Goal: Task Accomplishment & Management: Use online tool/utility

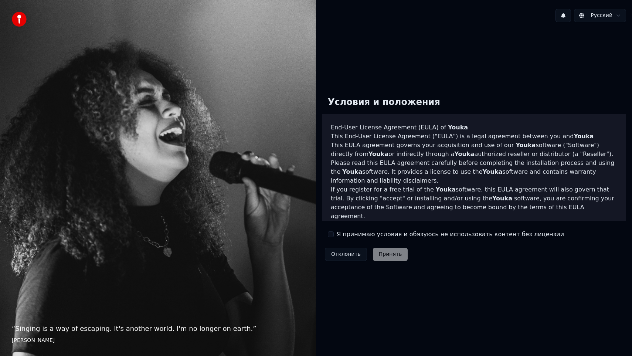
click at [332, 235] on button "Я принимаю условия и обязуюсь не использовать контент без лицензии" at bounding box center [331, 234] width 6 height 6
click at [383, 255] on button "Принять" at bounding box center [390, 254] width 35 height 13
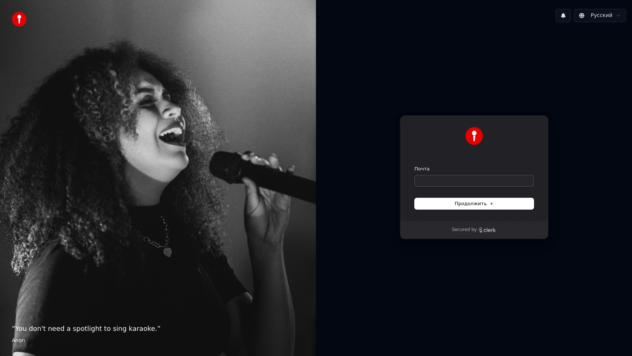
click at [442, 180] on input "Почта" at bounding box center [474, 180] width 119 height 11
type input "*"
click at [482, 207] on span "Продолжить" at bounding box center [474, 203] width 39 height 7
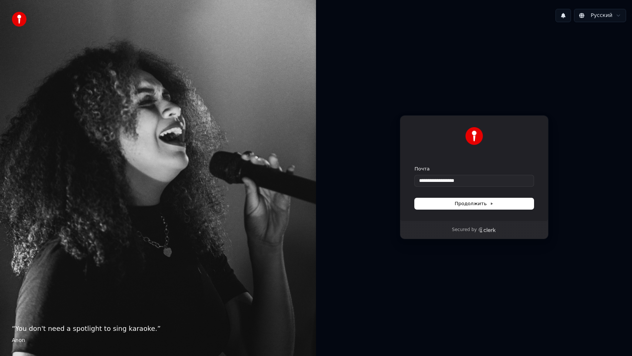
type input "**********"
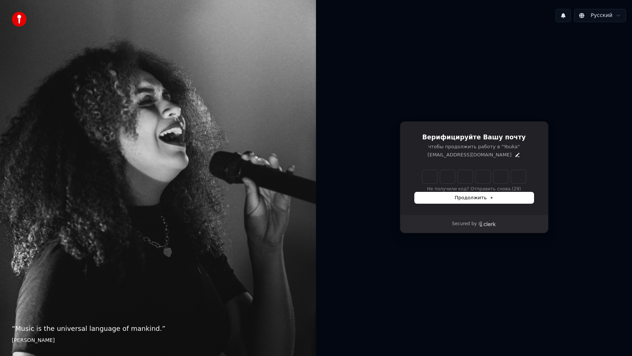
click at [434, 173] on input "Enter verification code" at bounding box center [475, 176] width 104 height 13
type input "******"
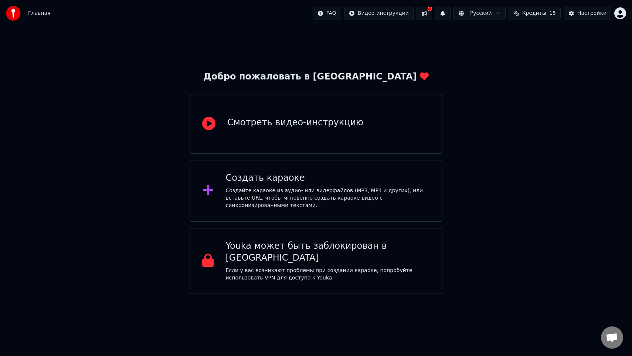
click at [261, 201] on div "Создайте караоке из аудио- или видеофайлов (MP3, MP4 и других), или вставьте UR…" at bounding box center [328, 198] width 204 height 22
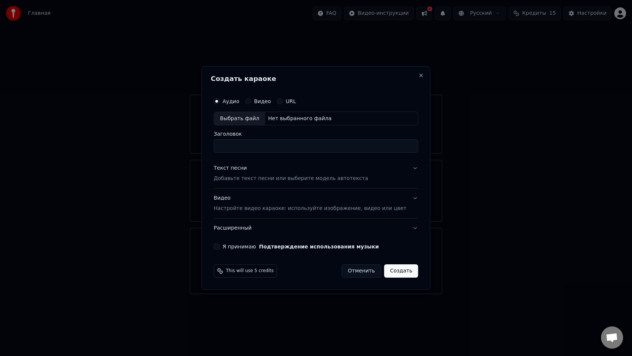
type input "*"
type input "*********"
click at [250, 179] on p "Добавьте текст песни или выберите модель автотекста" at bounding box center [291, 178] width 155 height 7
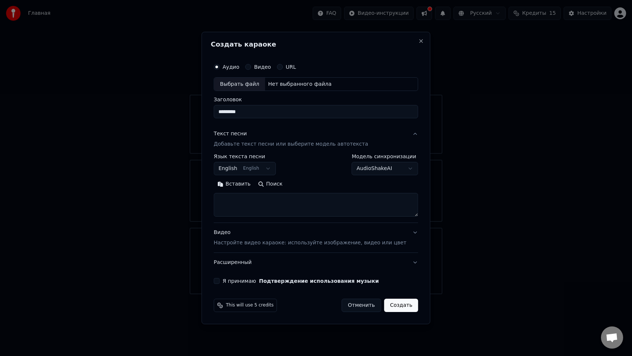
click at [271, 170] on button "English English" at bounding box center [245, 168] width 62 height 13
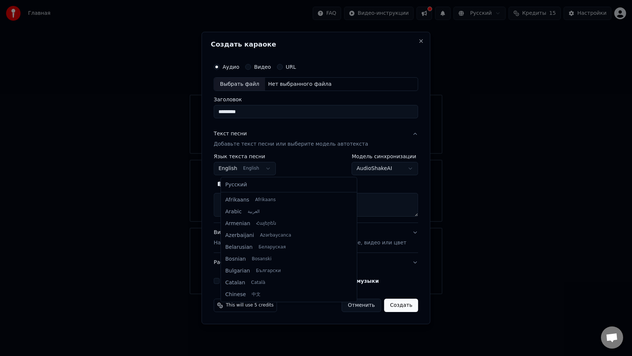
scroll to position [59, 0]
select select "**"
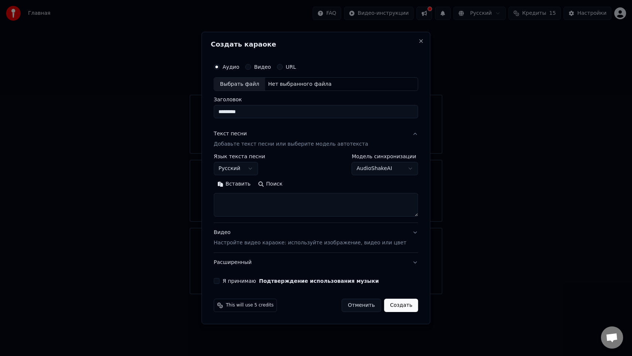
click at [242, 208] on textarea at bounding box center [316, 205] width 204 height 24
paste textarea "**********"
type textarea "**********"
click at [348, 253] on button "Расширенный" at bounding box center [316, 262] width 204 height 19
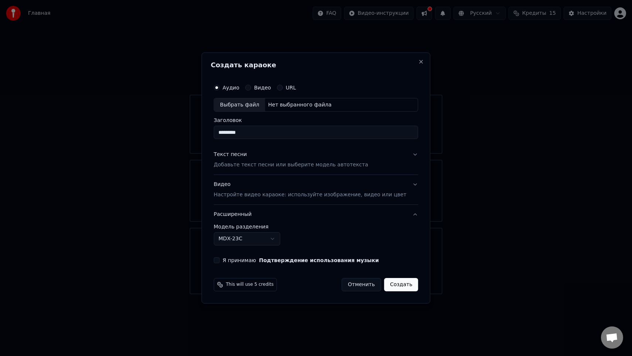
click at [281, 195] on p "Настройте видео караоке: используйте изображение, видео или цвет" at bounding box center [310, 194] width 193 height 7
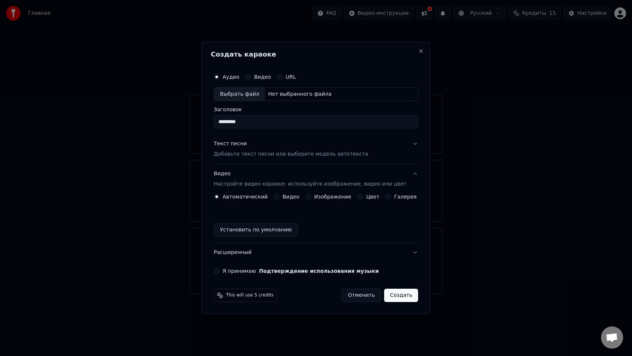
click at [390, 198] on div "Галерея" at bounding box center [401, 197] width 31 height 6
click at [389, 198] on button "Галерея" at bounding box center [389, 197] width 6 height 6
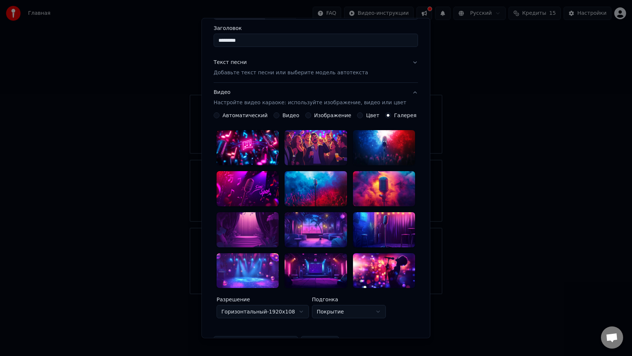
scroll to position [66, 0]
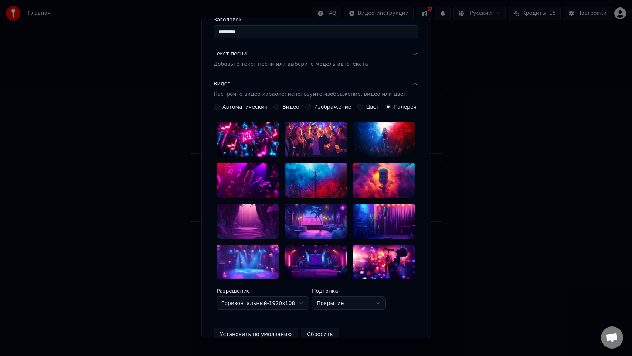
click at [267, 175] on div at bounding box center [248, 180] width 62 height 35
click at [248, 131] on div at bounding box center [248, 139] width 62 height 35
click at [277, 108] on button "Видео" at bounding box center [277, 107] width 6 height 6
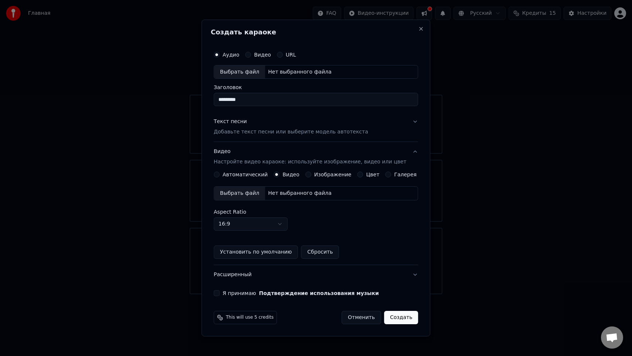
scroll to position [0, 0]
click at [270, 135] on p "Добавьте текст песни или выберите модель автотекста" at bounding box center [291, 132] width 155 height 7
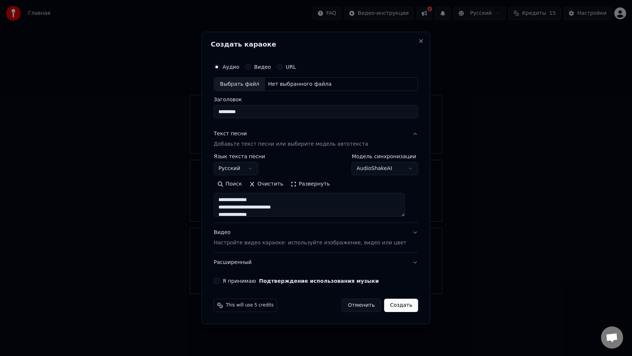
click at [407, 235] on button "Видео Настройте видео караоке: используйте изображение, видео или цвет" at bounding box center [316, 238] width 204 height 30
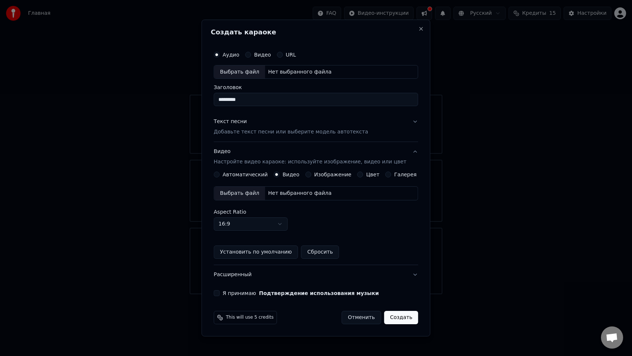
click at [285, 194] on div "Нет выбранного файла" at bounding box center [300, 193] width 70 height 7
click at [220, 294] on button "Я принимаю Подтверждение использования музыки" at bounding box center [217, 293] width 6 height 6
click at [248, 71] on div "Выбрать файл" at bounding box center [239, 71] width 51 height 13
click at [393, 318] on button "Создать" at bounding box center [401, 317] width 34 height 13
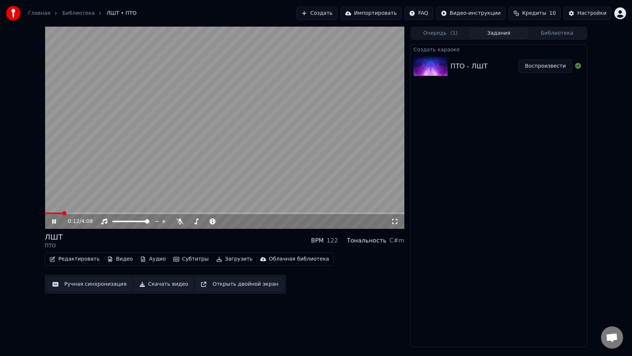
click at [55, 224] on icon at bounding box center [59, 221] width 17 height 6
click at [109, 284] on button "Ручная синхронизация" at bounding box center [90, 284] width 84 height 13
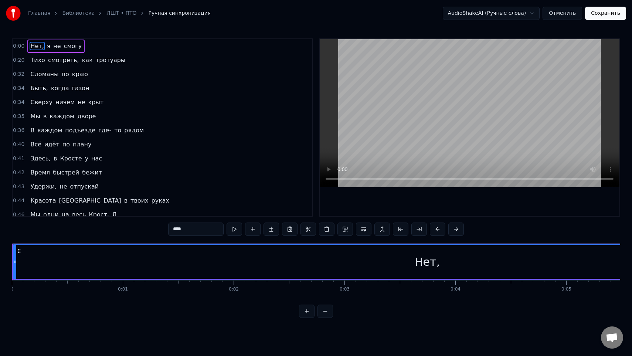
click at [20, 44] on span "0:00" at bounding box center [18, 46] width 11 height 7
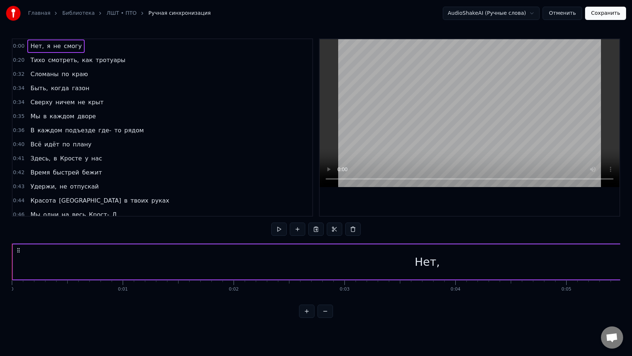
click at [19, 45] on span "0:00" at bounding box center [18, 46] width 11 height 7
click at [19, 49] on span "0:00" at bounding box center [18, 46] width 11 height 7
click at [17, 47] on span "0:00" at bounding box center [18, 46] width 11 height 7
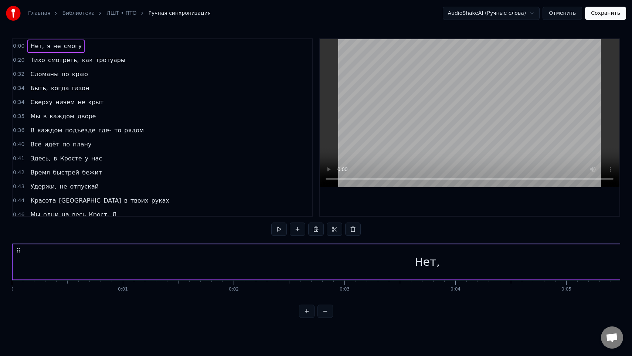
click at [424, 263] on div "Нет," at bounding box center [427, 262] width 25 height 17
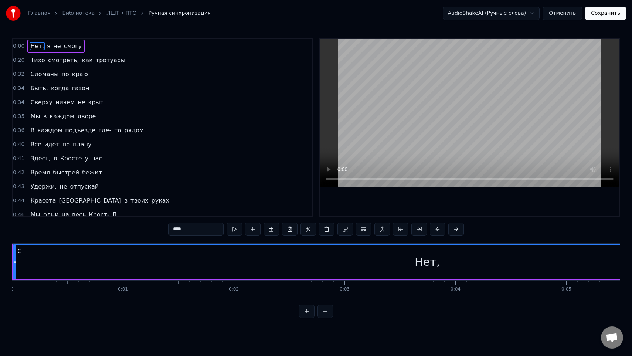
click at [417, 262] on div "Нет," at bounding box center [427, 262] width 25 height 17
click at [20, 48] on span "0:00" at bounding box center [18, 46] width 11 height 7
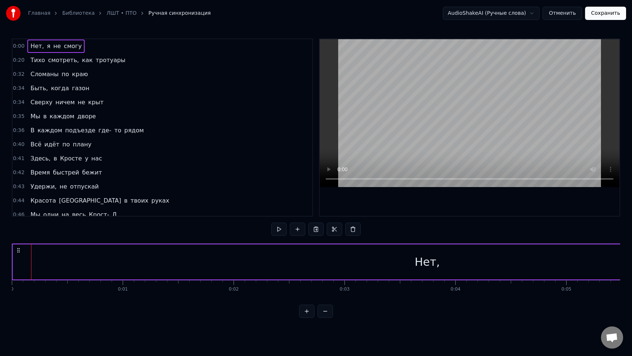
click at [20, 48] on span "0:00" at bounding box center [18, 46] width 11 height 7
drag, startPoint x: 603, startPoint y: 274, endPoint x: 379, endPoint y: 275, distance: 223.7
click at [379, 275] on div "Нет," at bounding box center [427, 261] width 829 height 35
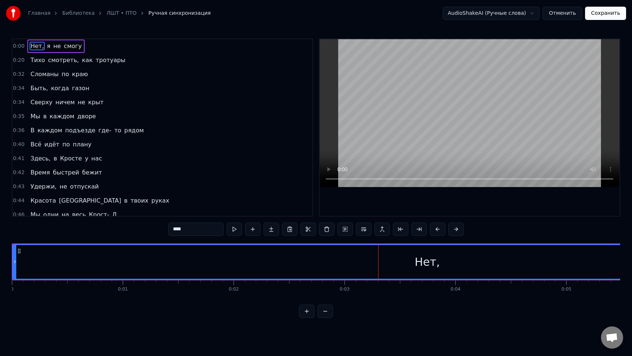
click at [18, 49] on span "0:00" at bounding box center [18, 46] width 11 height 7
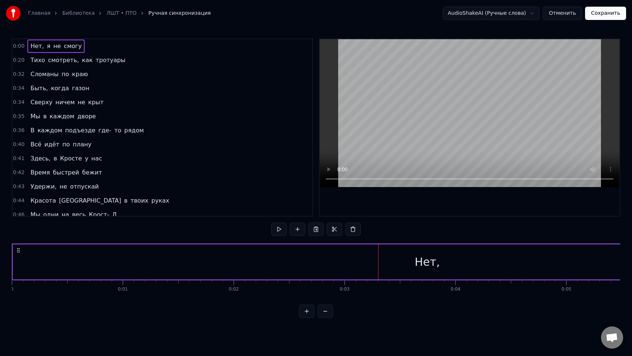
click at [18, 49] on span "0:00" at bounding box center [18, 46] width 11 height 7
click at [418, 274] on div "Нет," at bounding box center [427, 261] width 829 height 35
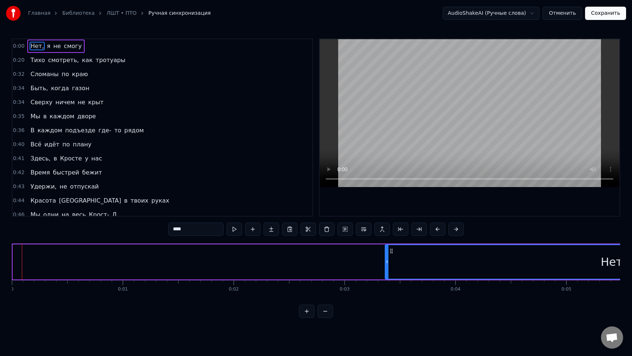
drag, startPoint x: 14, startPoint y: 263, endPoint x: 391, endPoint y: 262, distance: 376.3
click at [389, 262] on icon at bounding box center [387, 262] width 3 height 6
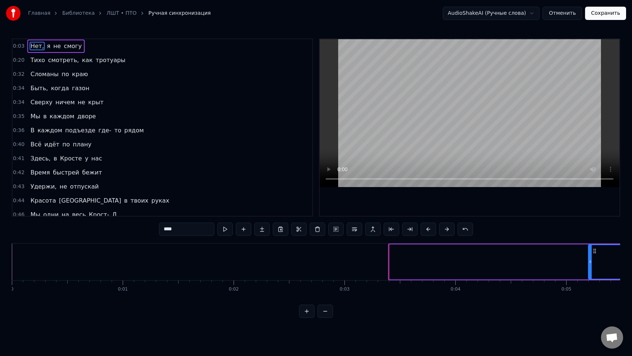
drag, startPoint x: 390, startPoint y: 257, endPoint x: 589, endPoint y: 273, distance: 199.9
click at [589, 273] on div at bounding box center [590, 262] width 3 height 34
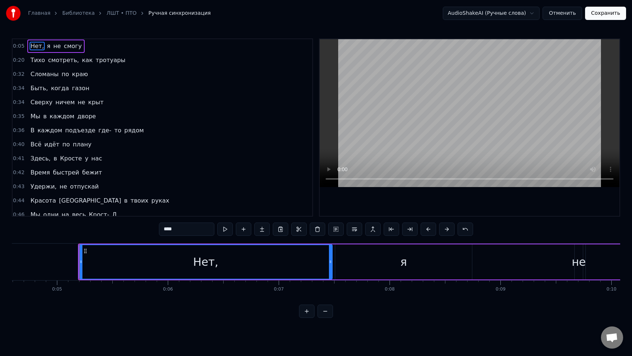
scroll to position [0, 540]
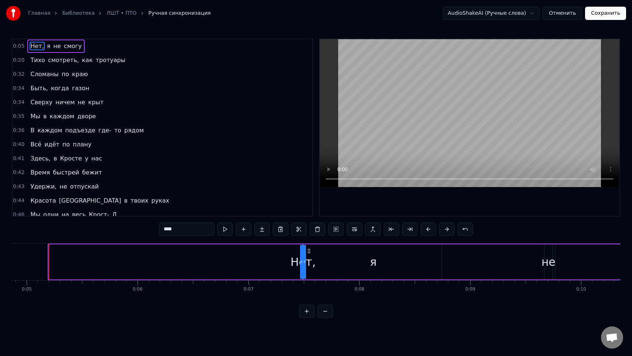
drag, startPoint x: 49, startPoint y: 268, endPoint x: 374, endPoint y: 271, distance: 324.6
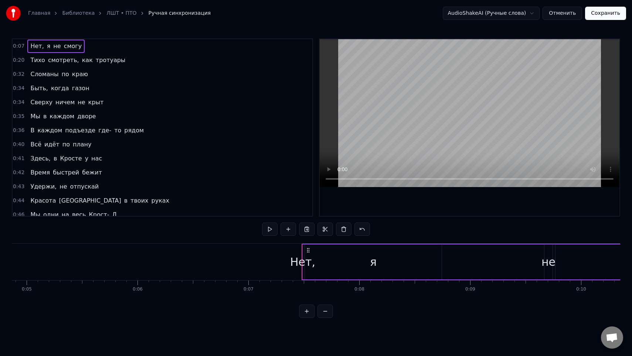
drag, startPoint x: 301, startPoint y: 264, endPoint x: 440, endPoint y: 271, distance: 139.2
click at [20, 47] on span "0:07" at bounding box center [18, 46] width 11 height 7
click at [34, 46] on span "Нет," at bounding box center [37, 46] width 15 height 9
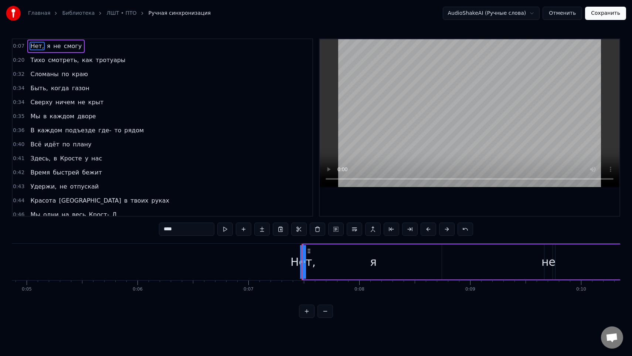
click at [302, 264] on div at bounding box center [302, 262] width 0 height 37
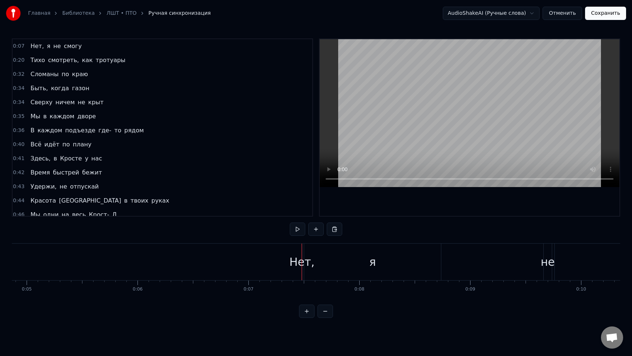
click at [33, 48] on span "Нет," at bounding box center [37, 46] width 15 height 9
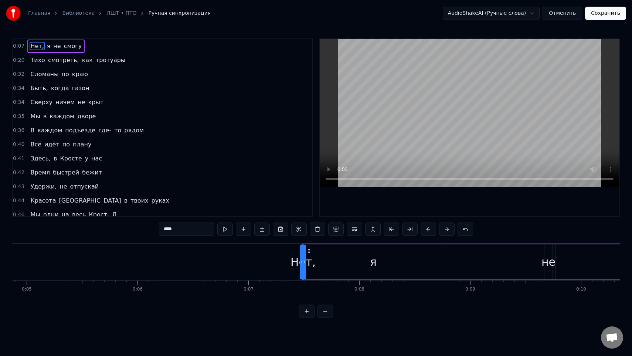
drag, startPoint x: 303, startPoint y: 266, endPoint x: 447, endPoint y: 271, distance: 143.5
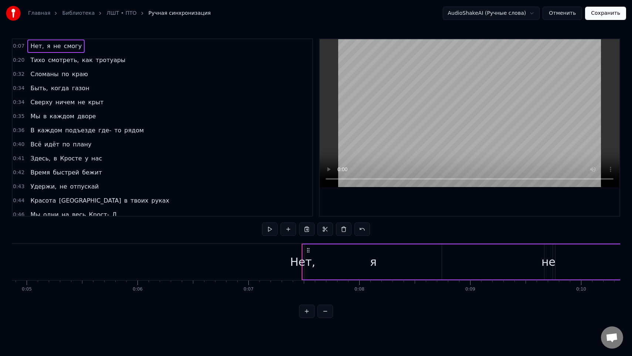
drag, startPoint x: 298, startPoint y: 261, endPoint x: 441, endPoint y: 271, distance: 143.0
click at [20, 44] on span "0:07" at bounding box center [18, 46] width 11 height 7
click at [326, 318] on button at bounding box center [326, 311] width 16 height 13
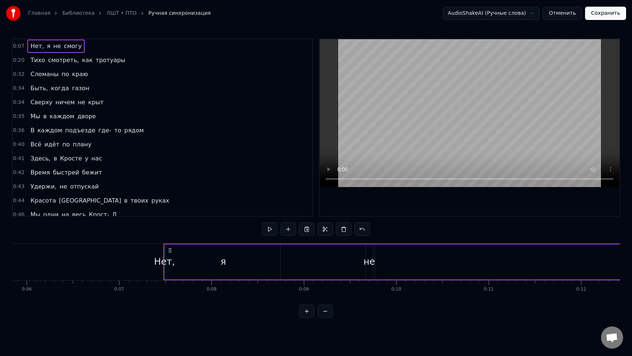
click at [326, 318] on button at bounding box center [326, 311] width 16 height 13
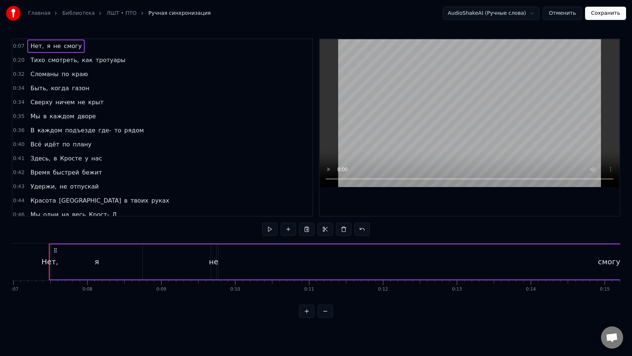
click at [326, 318] on button at bounding box center [326, 311] width 16 height 13
drag, startPoint x: 50, startPoint y: 273, endPoint x: 270, endPoint y: 280, distance: 220.4
click at [270, 280] on div "Нет, я не смогу Тихо смотреть, как тротуары Сломаны по краю Быть, когда газон С…" at bounding box center [316, 270] width 609 height 55
click at [21, 48] on span "0:07" at bounding box center [18, 46] width 11 height 7
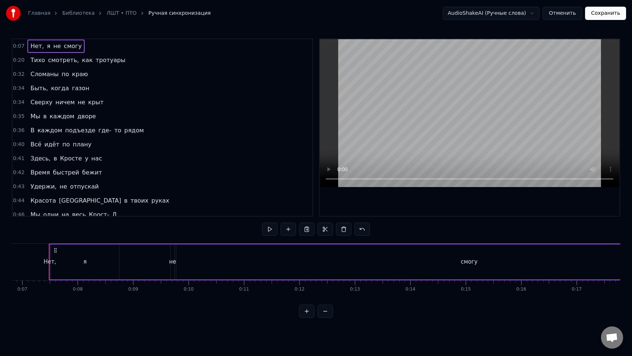
click at [21, 48] on span "0:07" at bounding box center [18, 46] width 11 height 7
click at [270, 231] on button at bounding box center [270, 229] width 16 height 13
drag, startPoint x: 50, startPoint y: 268, endPoint x: 115, endPoint y: 272, distance: 64.8
click at [115, 272] on div "я" at bounding box center [85, 261] width 69 height 35
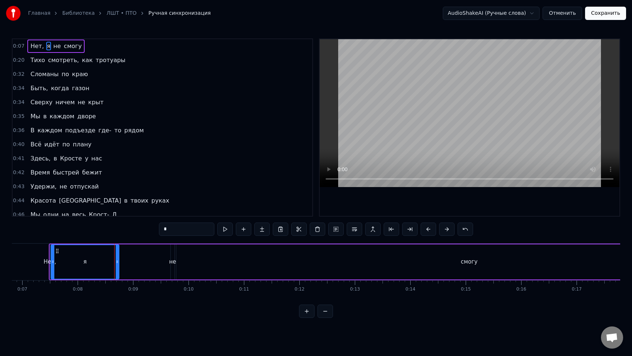
click at [33, 48] on span "Нет," at bounding box center [37, 46] width 15 height 9
type input "****"
click at [20, 47] on span "0:07" at bounding box center [18, 46] width 11 height 7
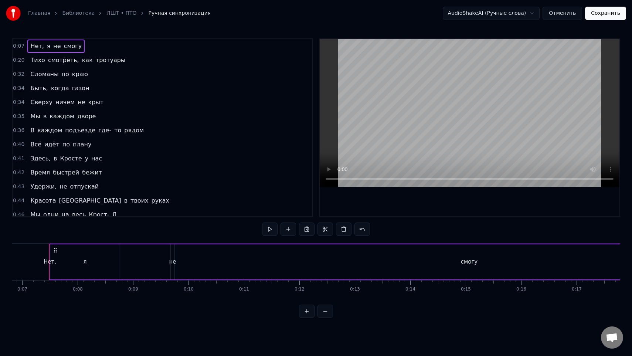
click at [15, 47] on span "0:07" at bounding box center [18, 46] width 11 height 7
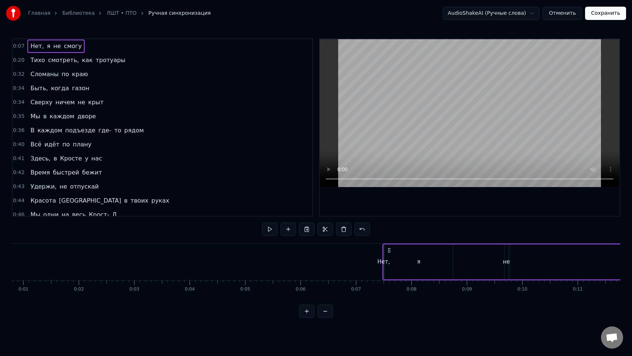
scroll to position [0, 0]
click at [328, 316] on button at bounding box center [326, 311] width 16 height 13
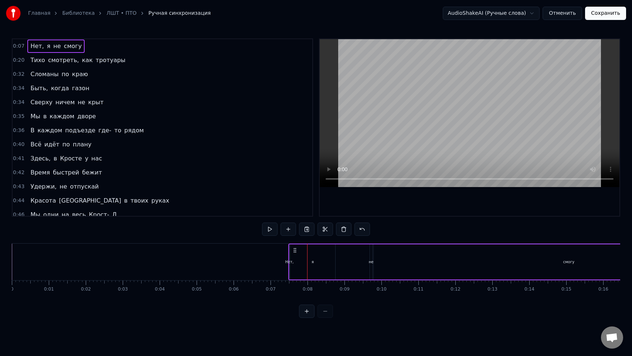
click at [328, 316] on div at bounding box center [316, 311] width 34 height 13
drag, startPoint x: 289, startPoint y: 272, endPoint x: 366, endPoint y: 274, distance: 76.5
click at [366, 274] on div "Нет, я не смогу" at bounding box center [526, 262] width 477 height 37
click at [322, 267] on div "я" at bounding box center [312, 261] width 45 height 35
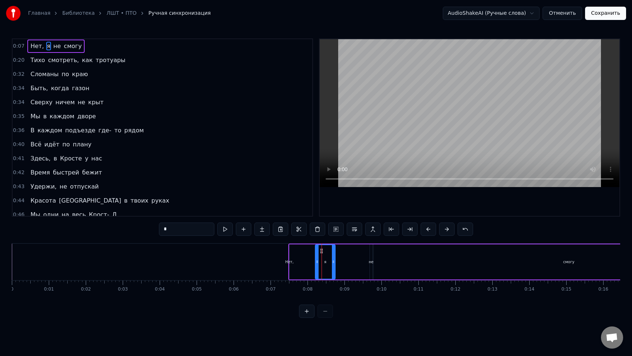
drag, startPoint x: 293, startPoint y: 262, endPoint x: 318, endPoint y: 266, distance: 25.4
click at [318, 266] on div at bounding box center [317, 262] width 3 height 34
click at [305, 265] on div "Нет, я не смогу" at bounding box center [526, 262] width 477 height 37
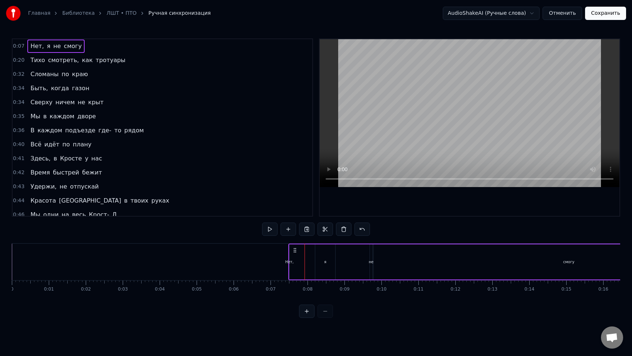
drag, startPoint x: 288, startPoint y: 265, endPoint x: 292, endPoint y: 265, distance: 4.1
click at [292, 265] on div "Нет, я не смогу" at bounding box center [526, 262] width 477 height 37
